Goal: Task Accomplishment & Management: Use online tool/utility

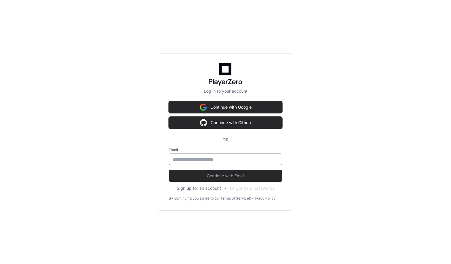
click at [385, 134] on div "Log in to your account Continue with Google Continue with Github OR Email Conti…" at bounding box center [225, 132] width 451 height 264
click at [347, 132] on div "Log in to your account Continue with Google Continue with Github OR Email Conti…" at bounding box center [225, 132] width 451 height 264
click at [232, 122] on button "Continue with Github" at bounding box center [225, 123] width 113 height 12
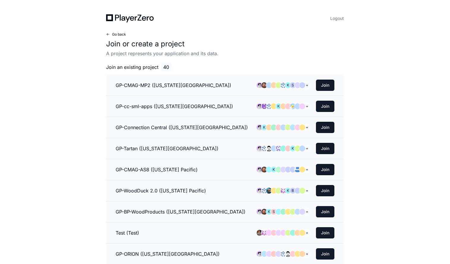
click at [117, 36] on span "Go back" at bounding box center [119, 34] width 14 height 5
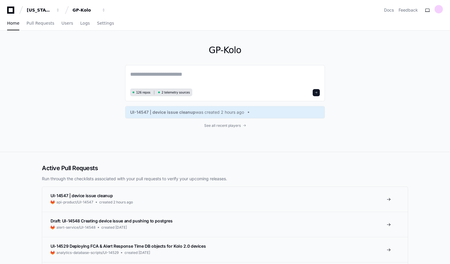
click at [411, 73] on div "GP-Kolo 126 repos 2 telemetry sources UI-14547 | device issue cleanup was creat…" at bounding box center [225, 91] width 380 height 121
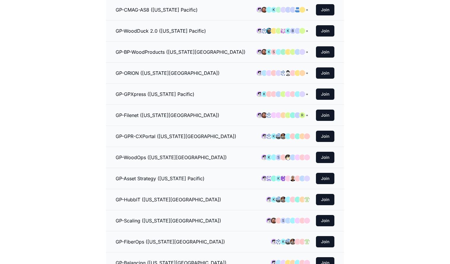
scroll to position [100, 0]
